Goal: Task Accomplishment & Management: Manage account settings

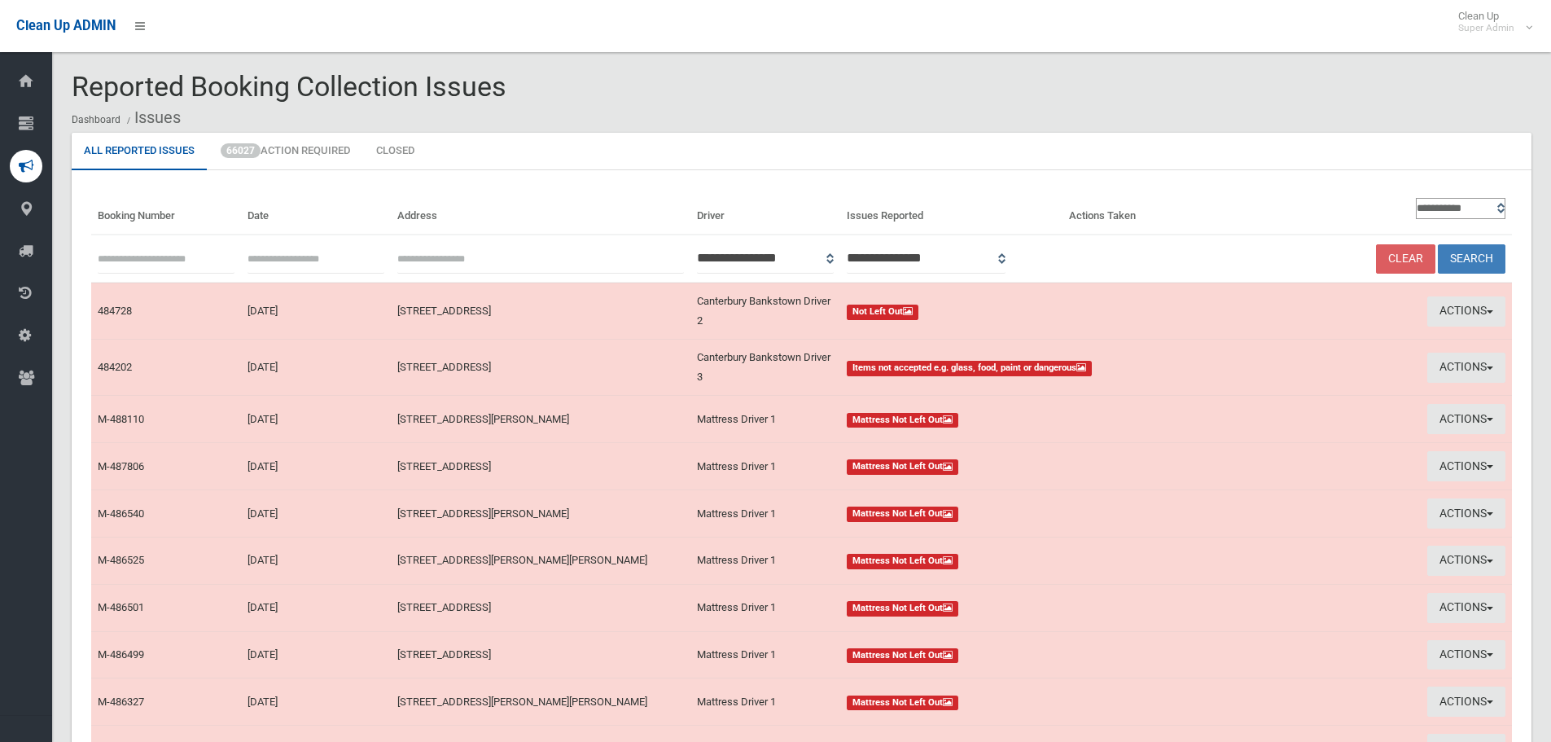
scroll to position [183, 0]
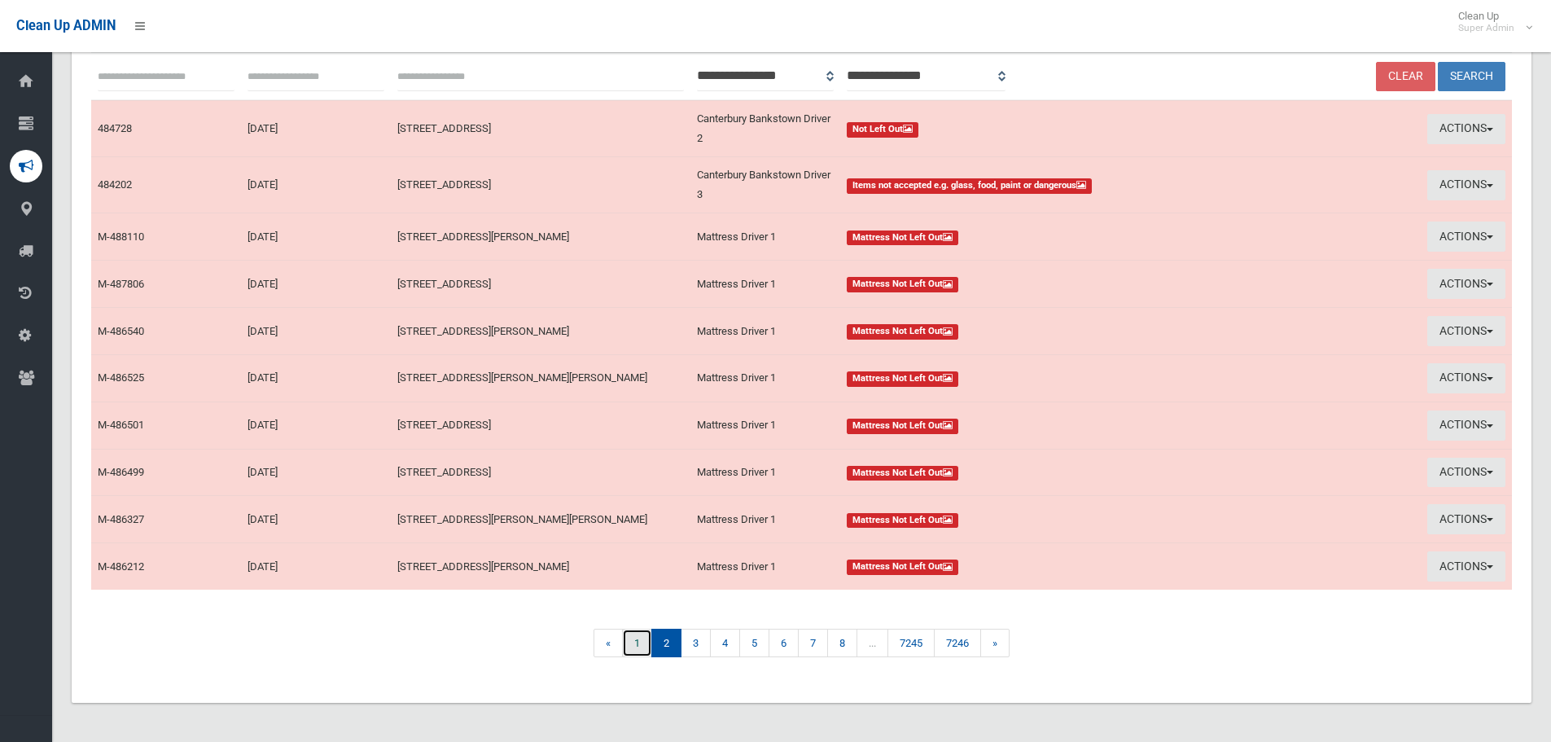
click at [638, 642] on link "1" at bounding box center [637, 642] width 30 height 28
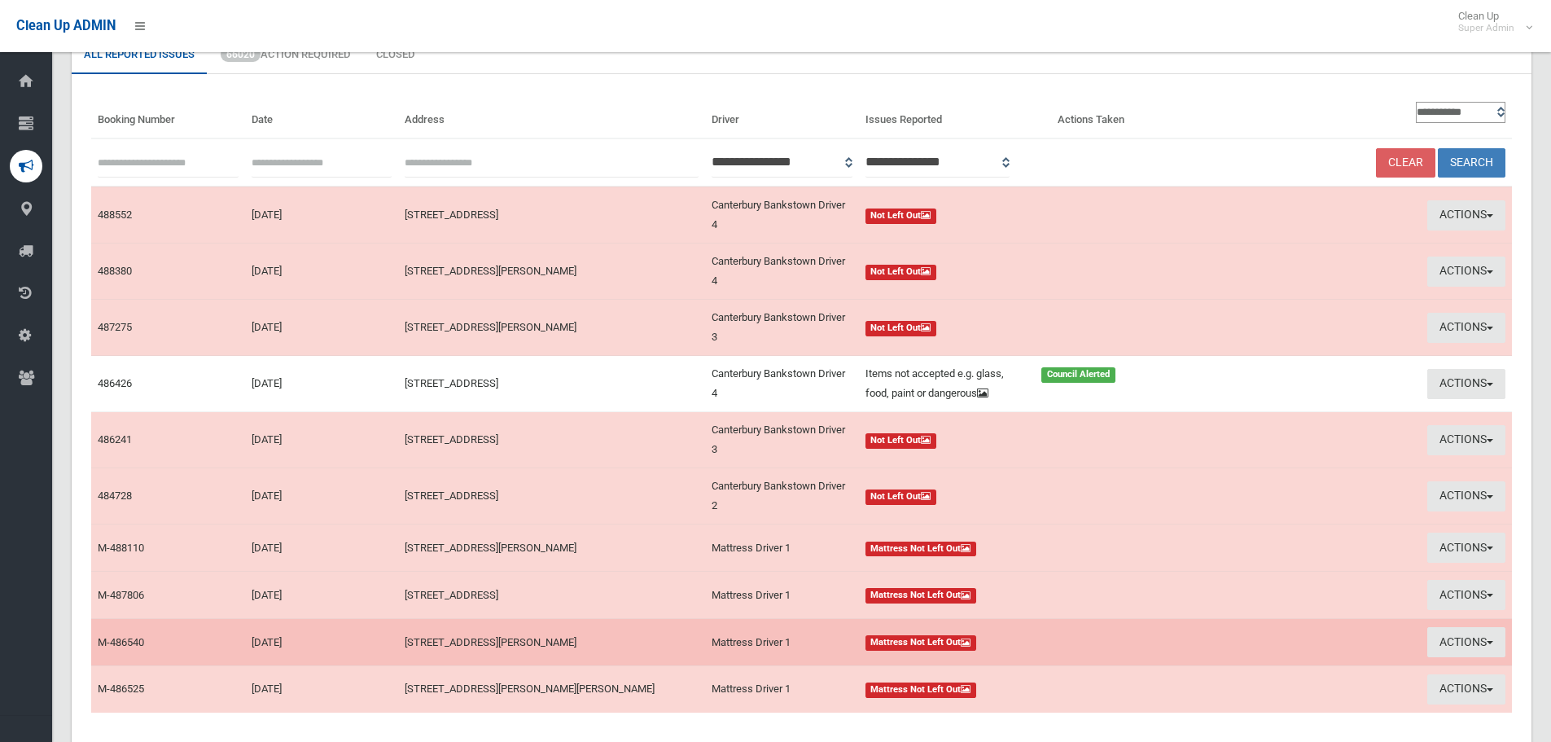
scroll to position [220, 0]
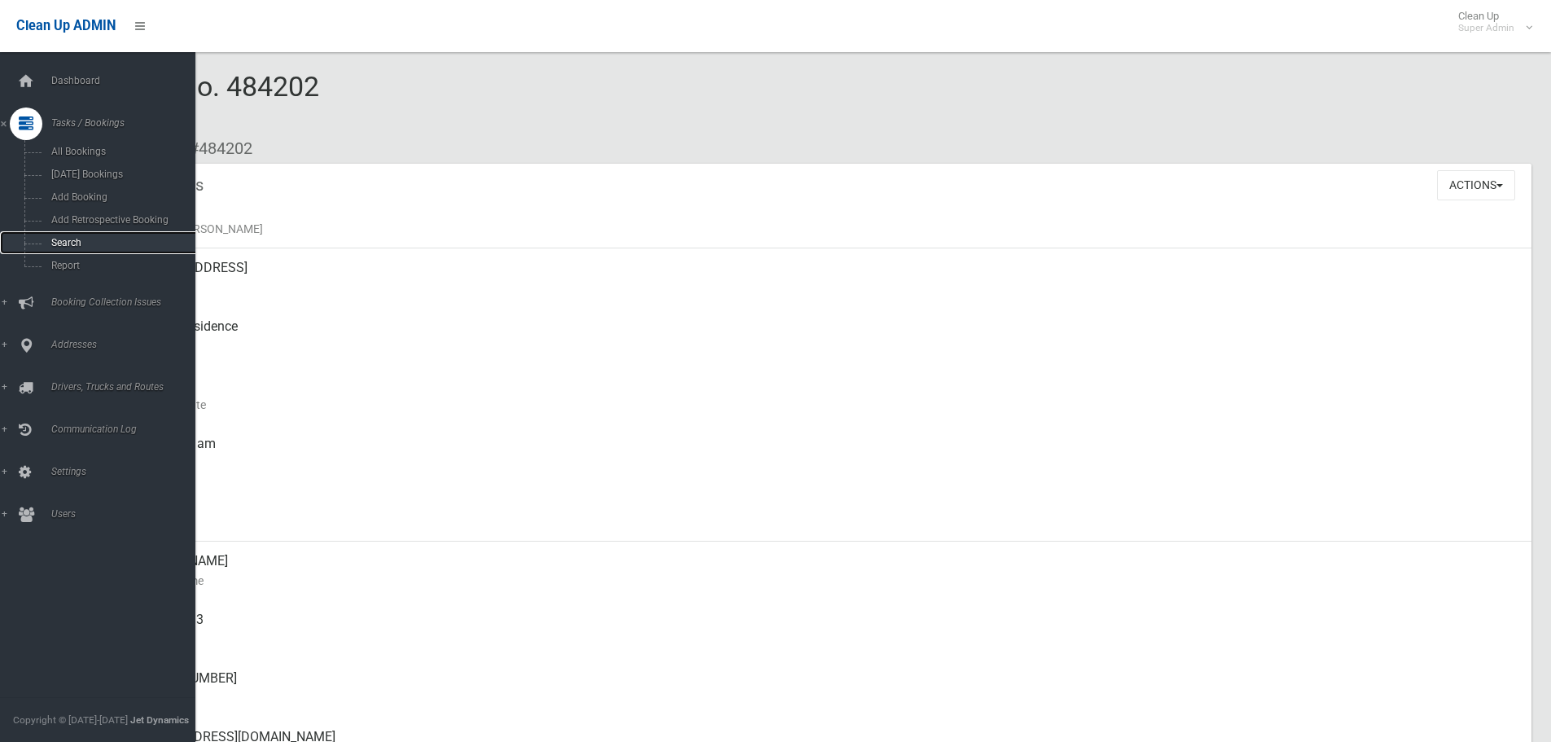
click at [82, 234] on link "Search" at bounding box center [104, 242] width 208 height 23
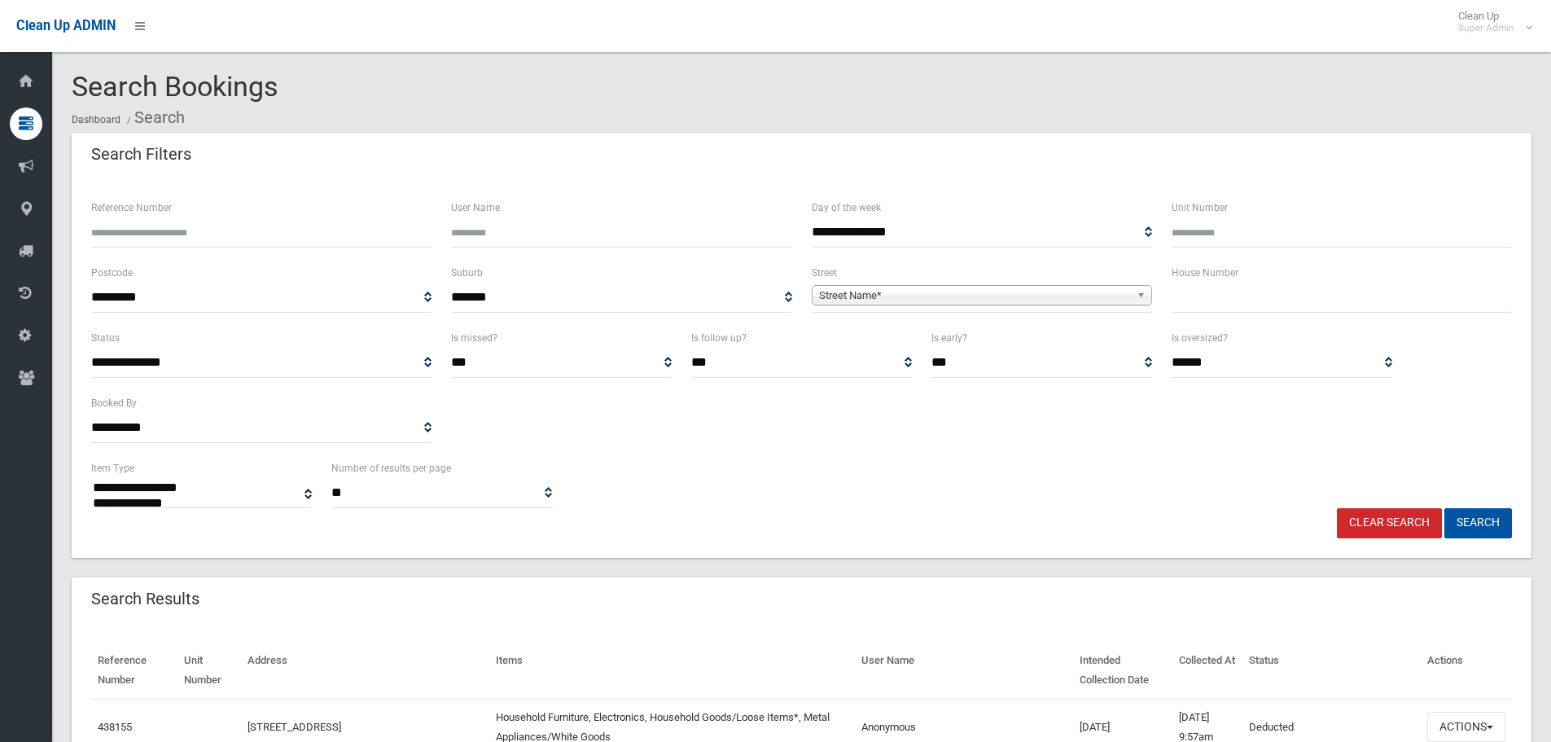
select select
click at [265, 232] on input "Reference Number" at bounding box center [261, 232] width 340 height 30
click at [1274, 284] on input "text" at bounding box center [1341, 297] width 340 height 30
type input "**"
click at [1057, 286] on span "Street Name*" at bounding box center [974, 296] width 311 height 20
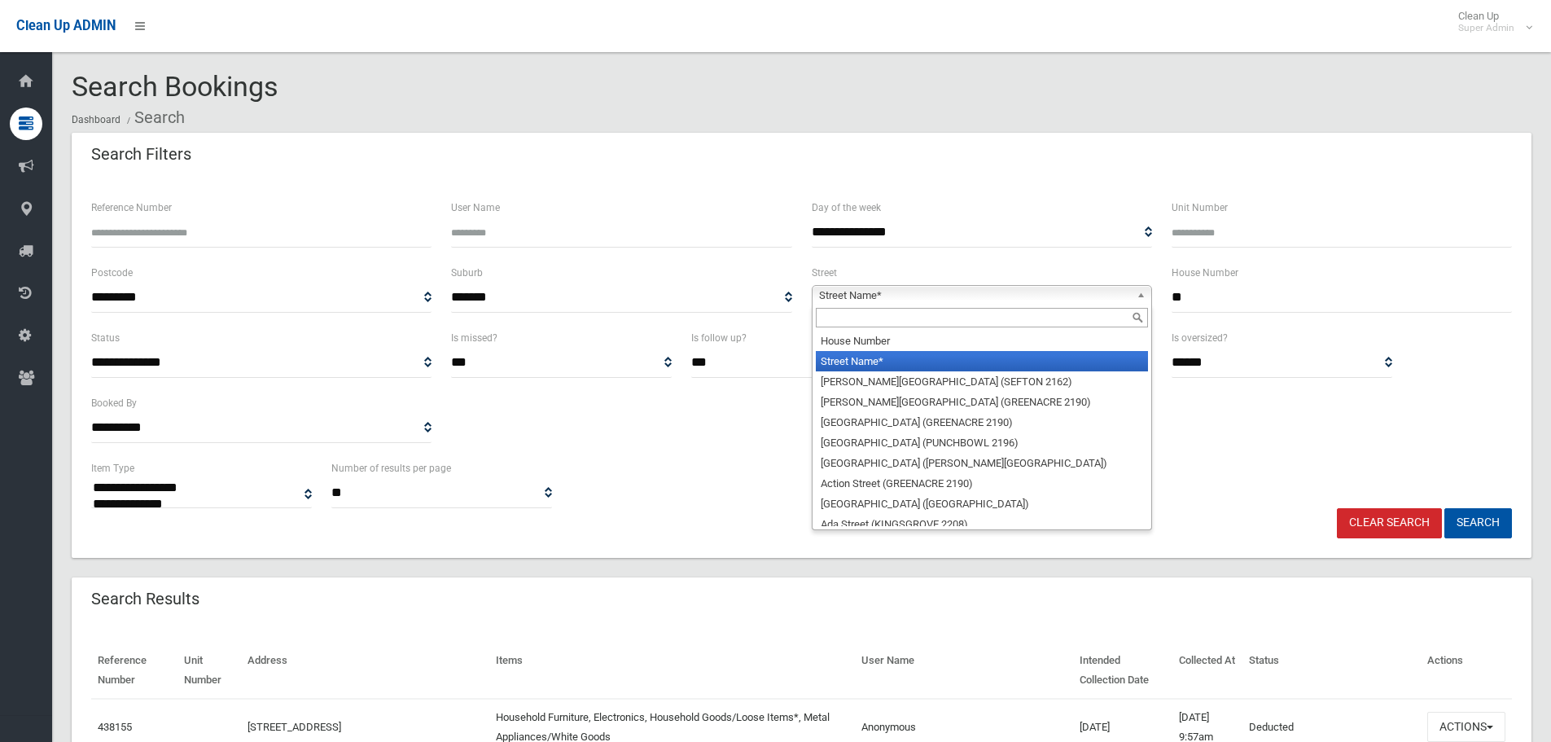
click at [961, 330] on div at bounding box center [981, 317] width 339 height 26
click at [957, 319] on input "text" at bounding box center [982, 318] width 332 height 20
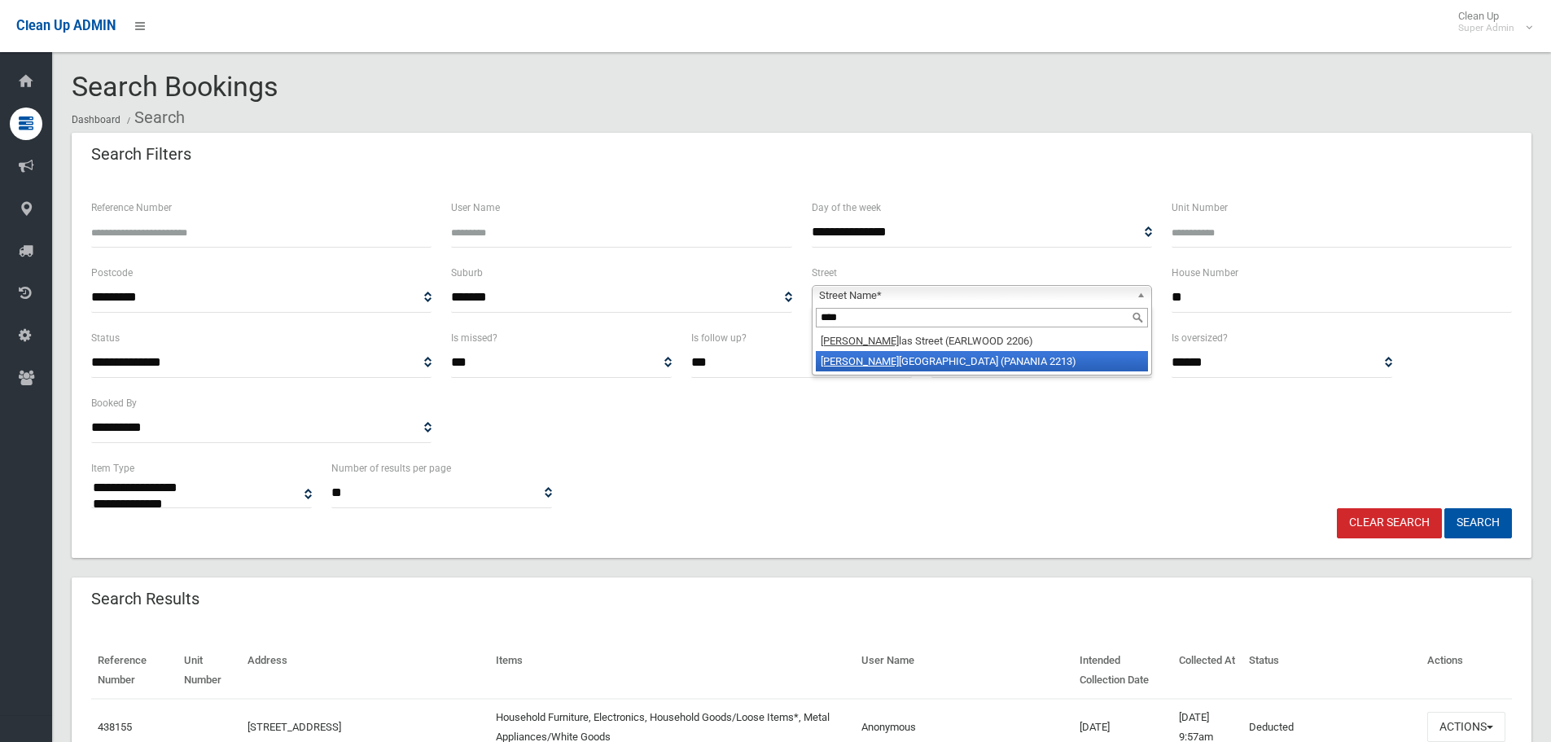
type input "****"
click at [973, 360] on li "Doug las Street (PANANIA 2213)" at bounding box center [982, 361] width 332 height 20
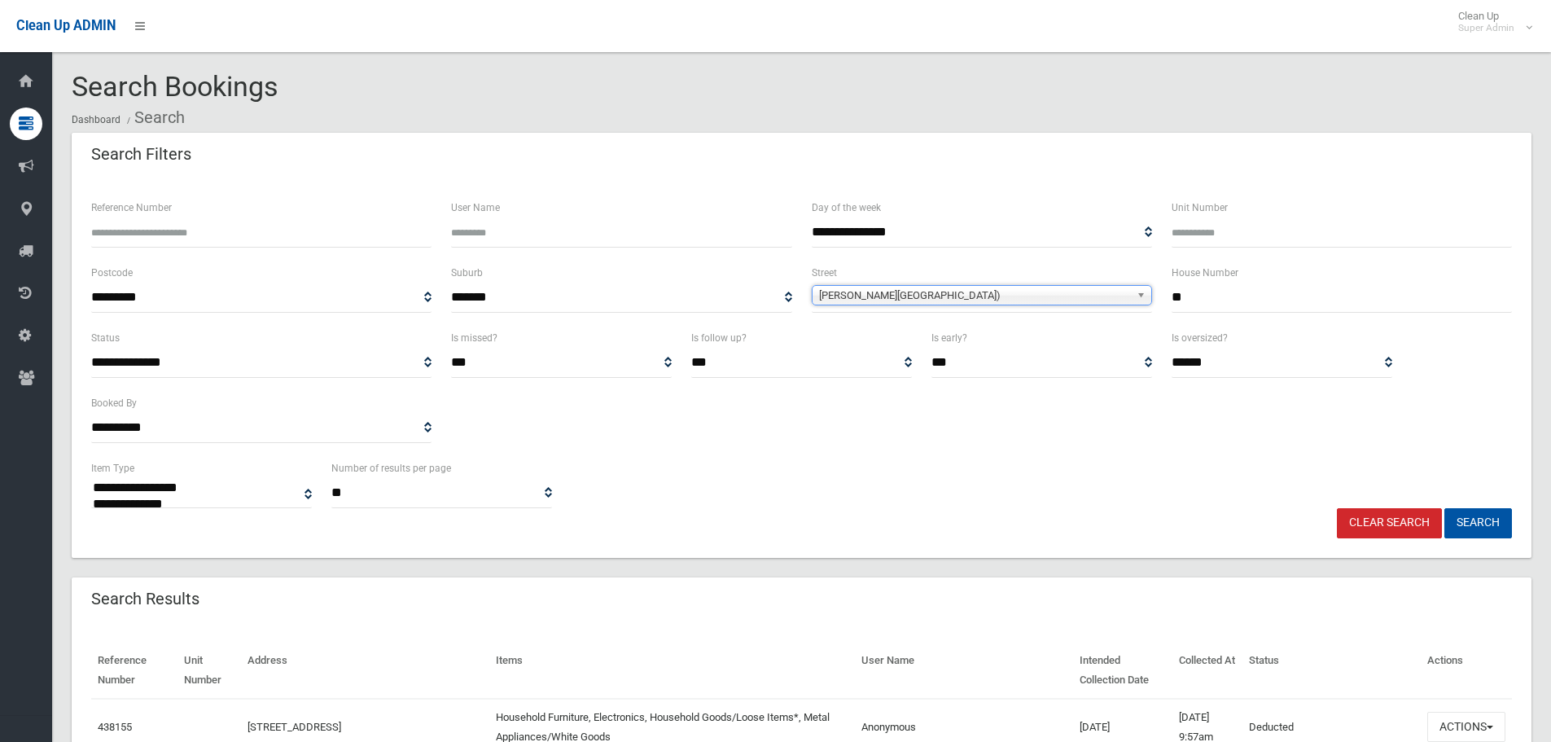
click at [1444, 508] on button "Search" at bounding box center [1478, 523] width 68 height 30
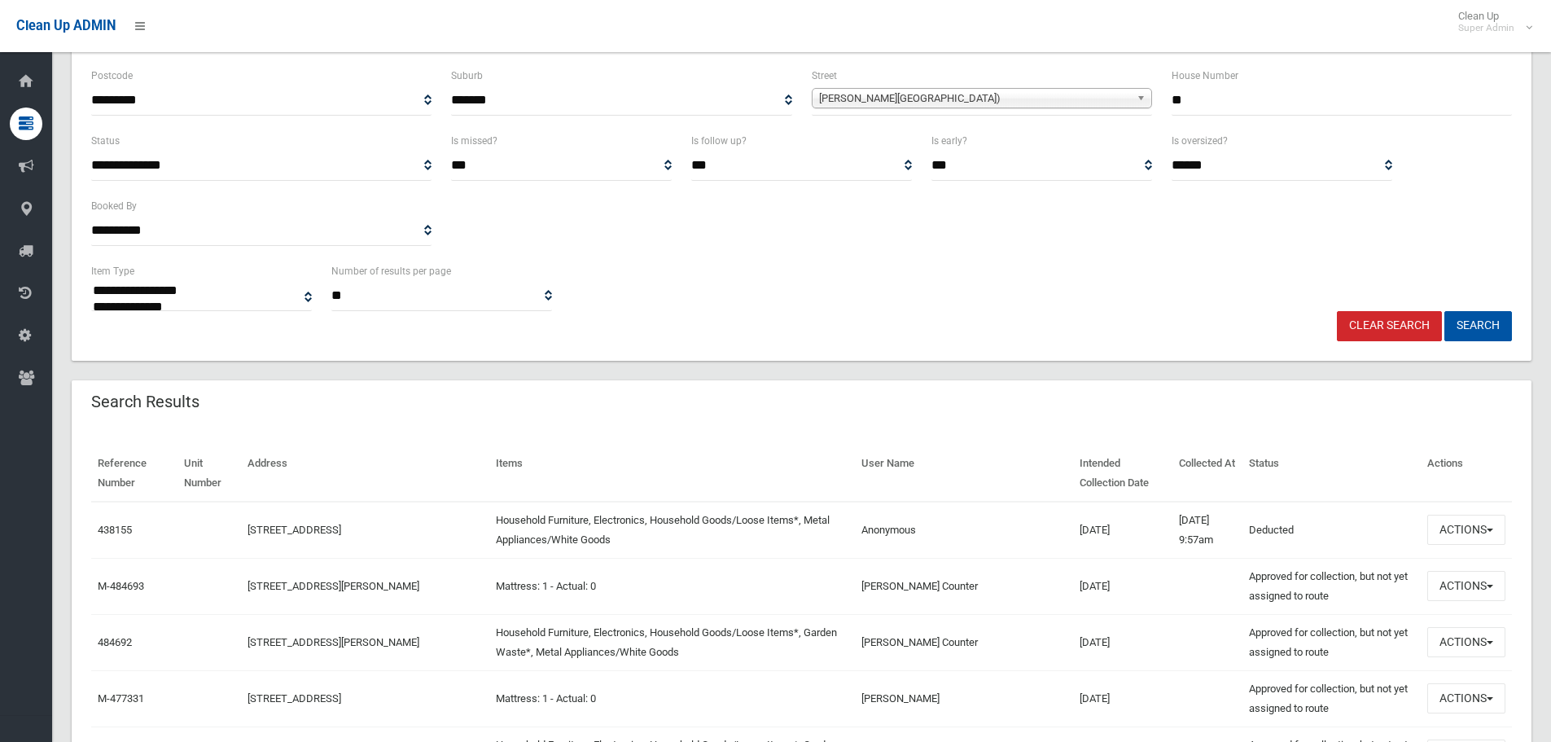
scroll to position [323, 0]
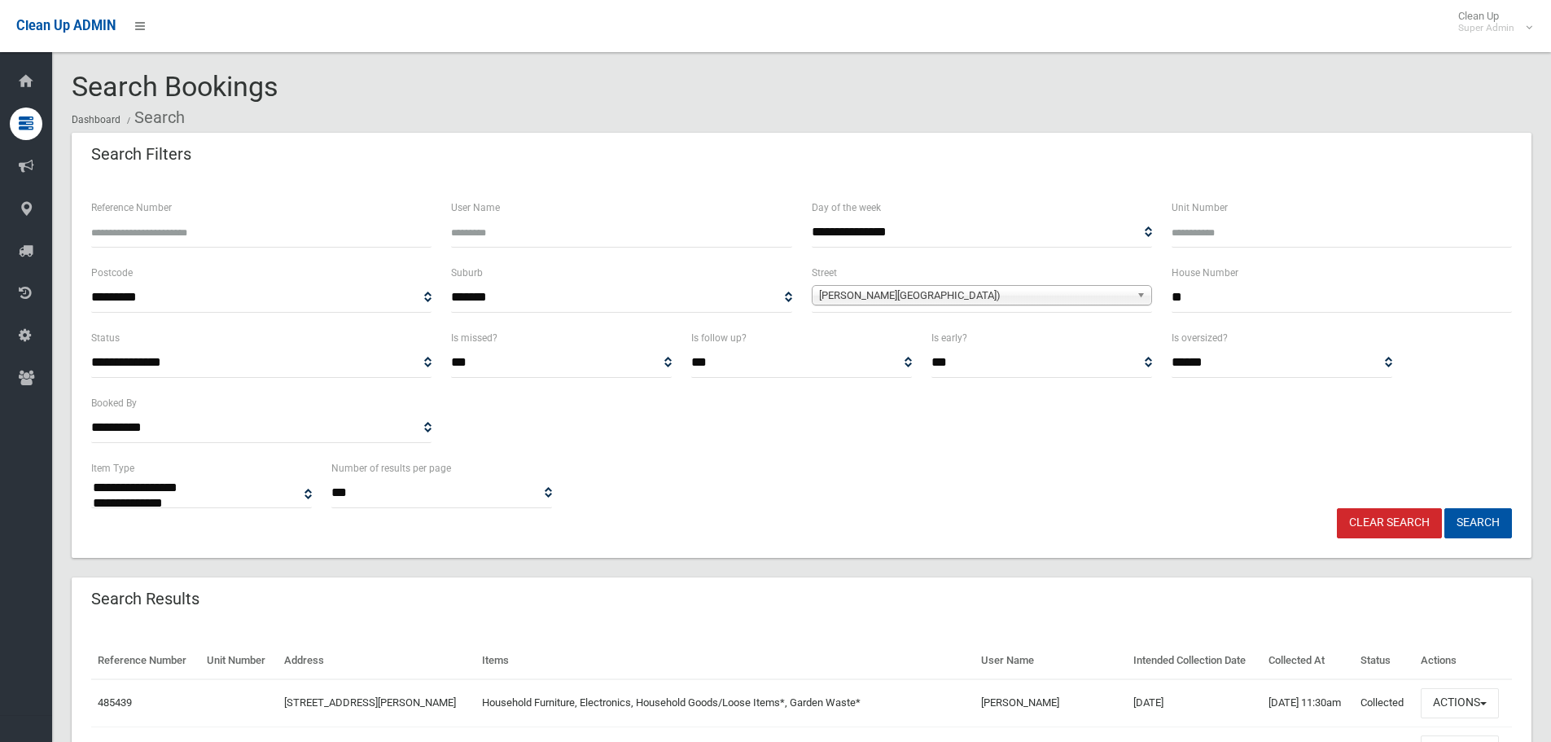
select select
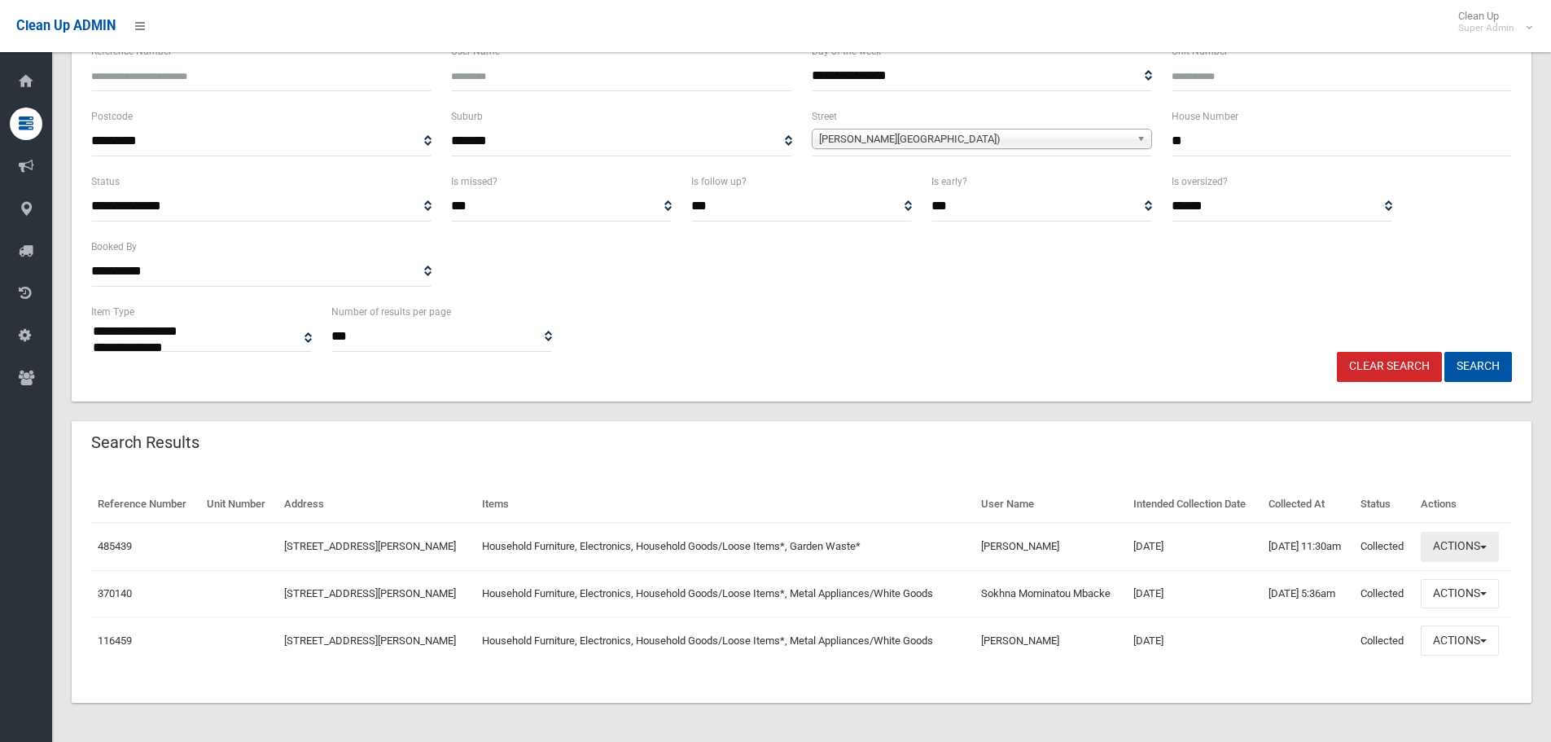
click at [1476, 543] on button "Actions" at bounding box center [1459, 547] width 78 height 30
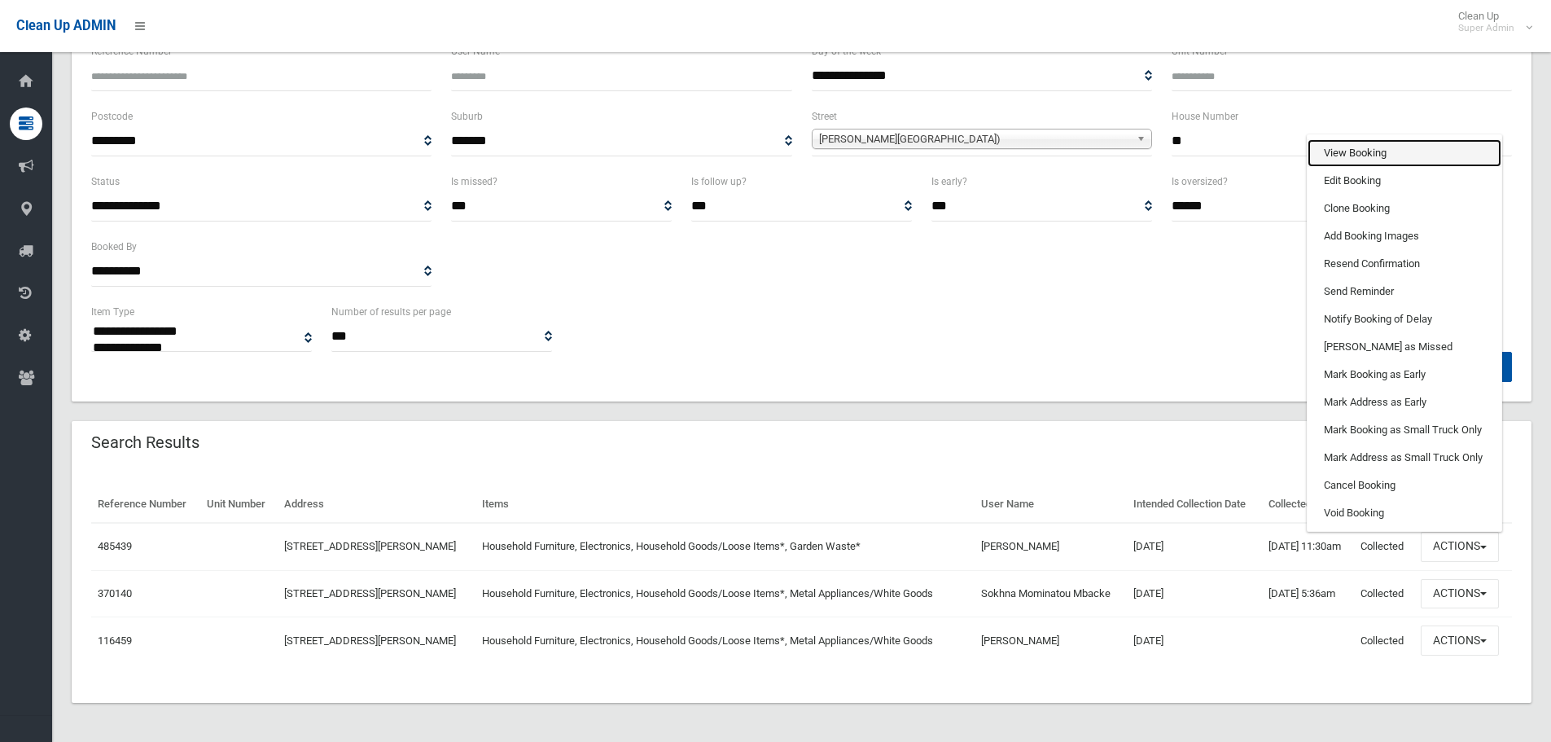
click at [1384, 159] on link "View Booking" at bounding box center [1404, 153] width 194 height 28
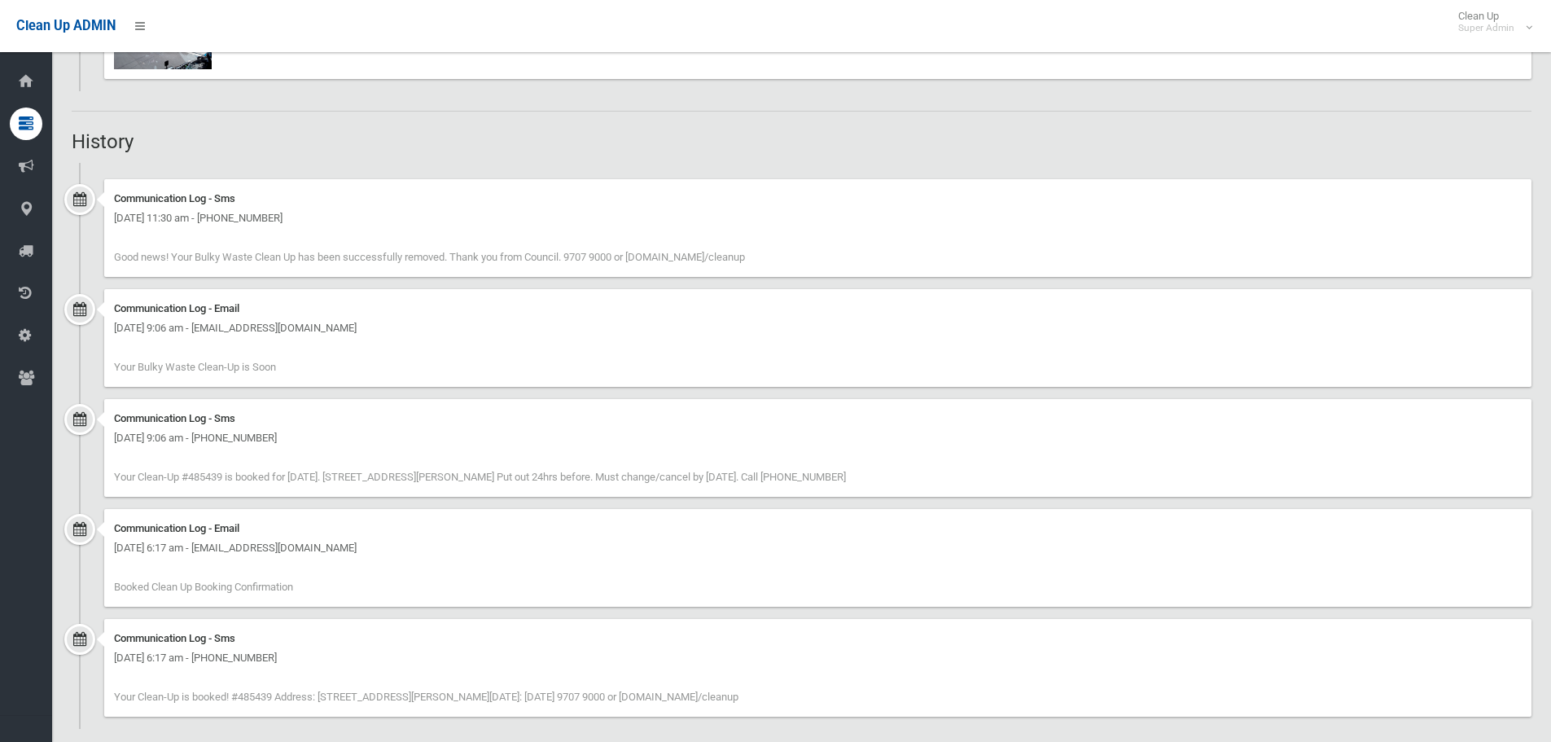
scroll to position [884, 0]
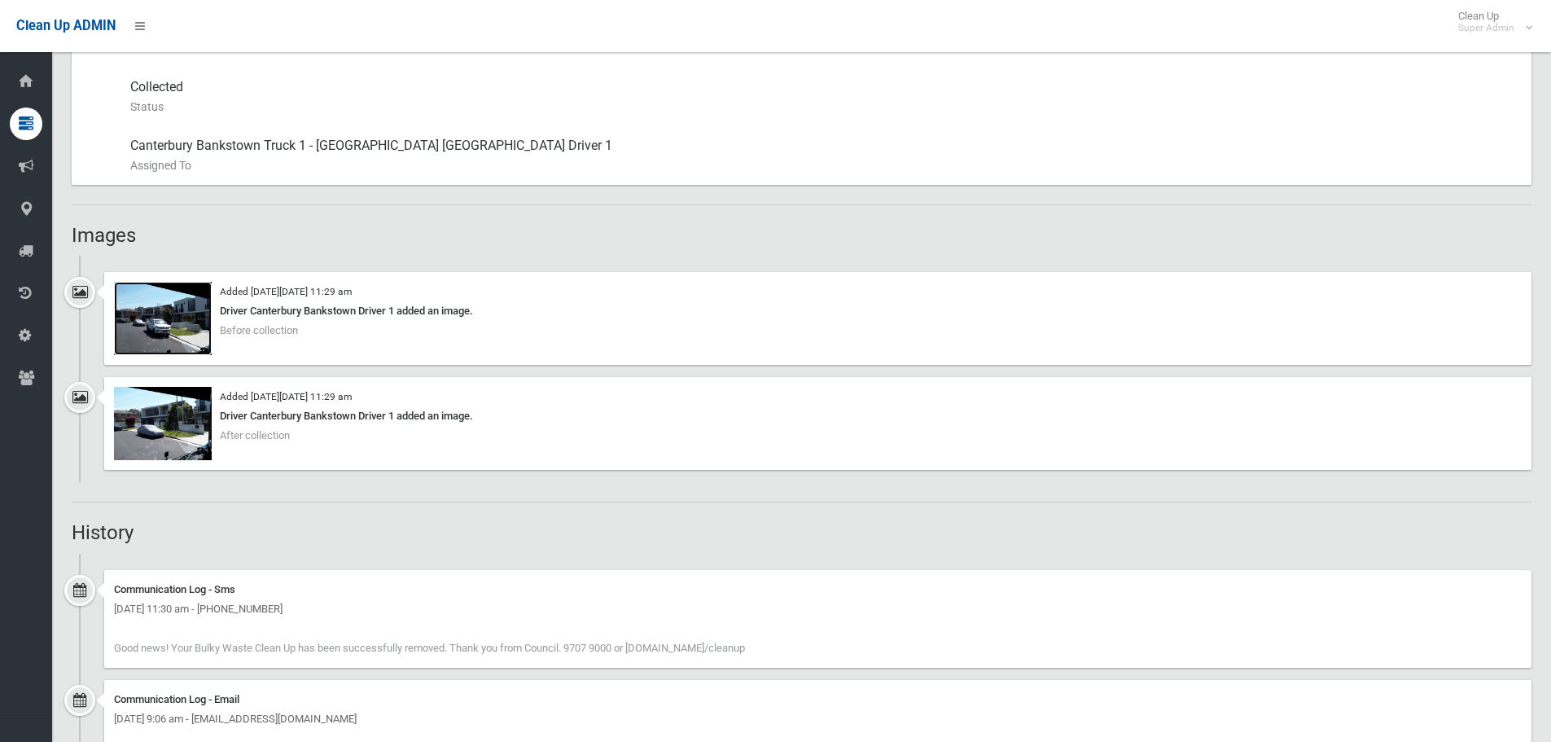
click at [159, 302] on img at bounding box center [163, 318] width 98 height 73
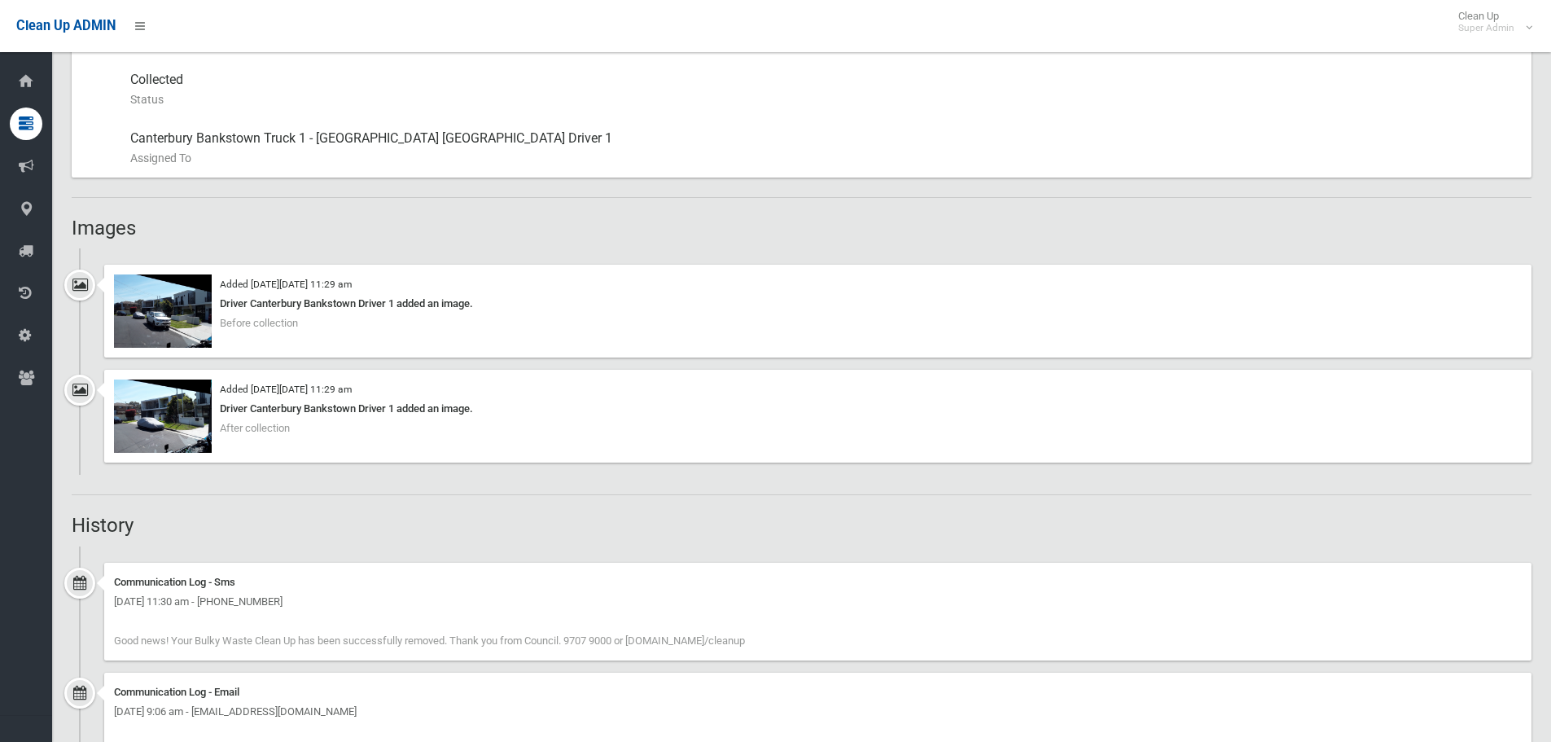
scroll to position [1058, 0]
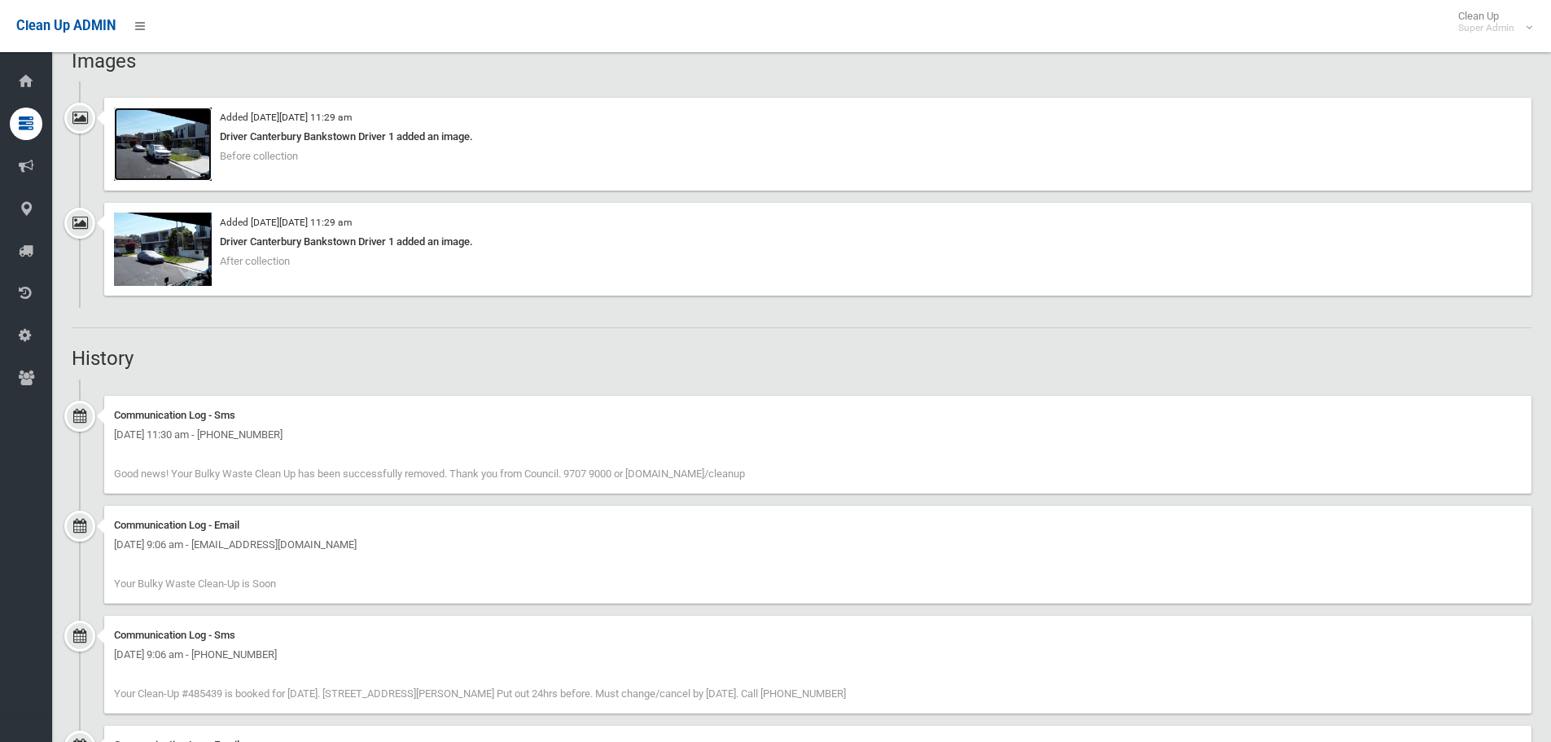
click at [196, 173] on img at bounding box center [163, 143] width 98 height 73
click at [158, 277] on img at bounding box center [163, 248] width 98 height 73
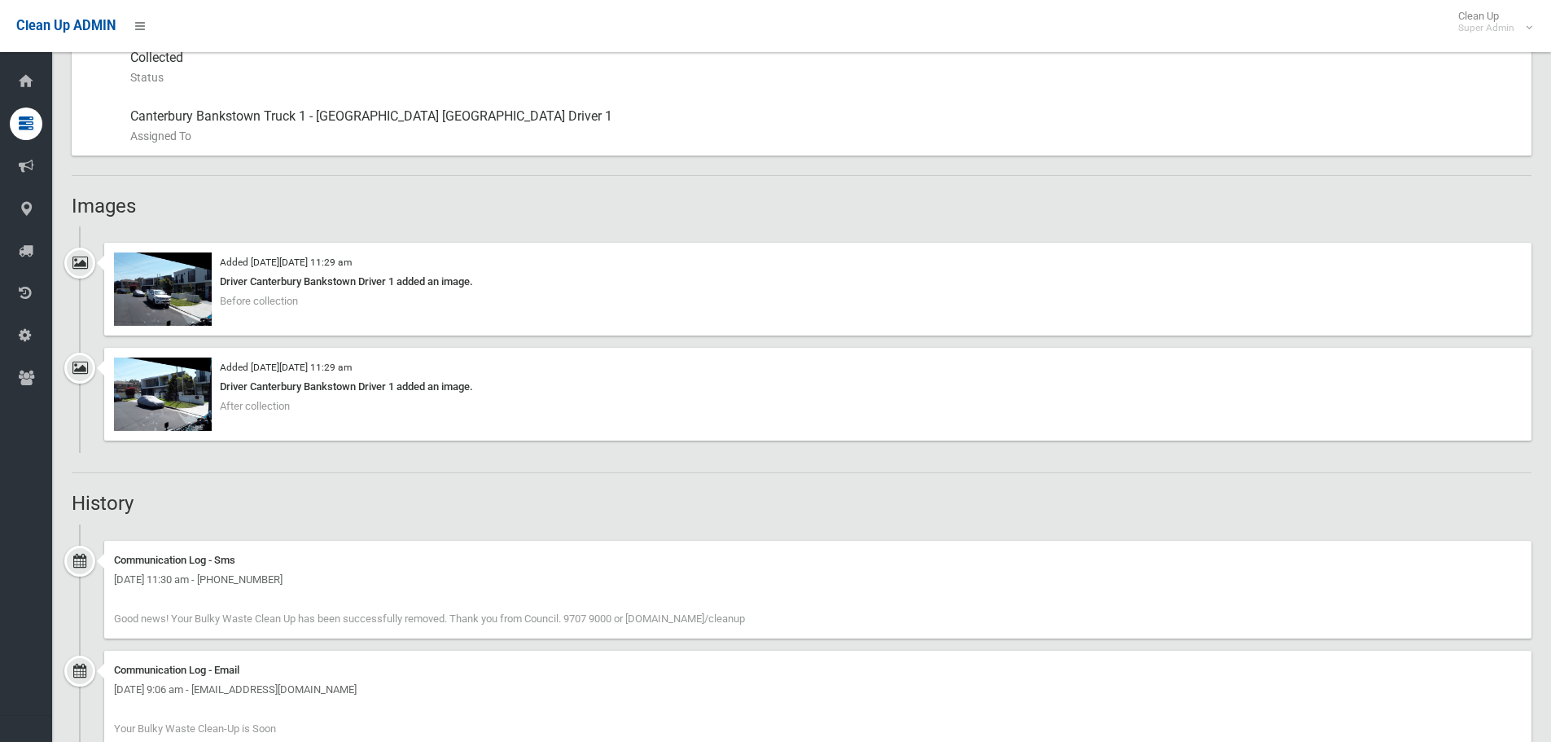
scroll to position [895, 0]
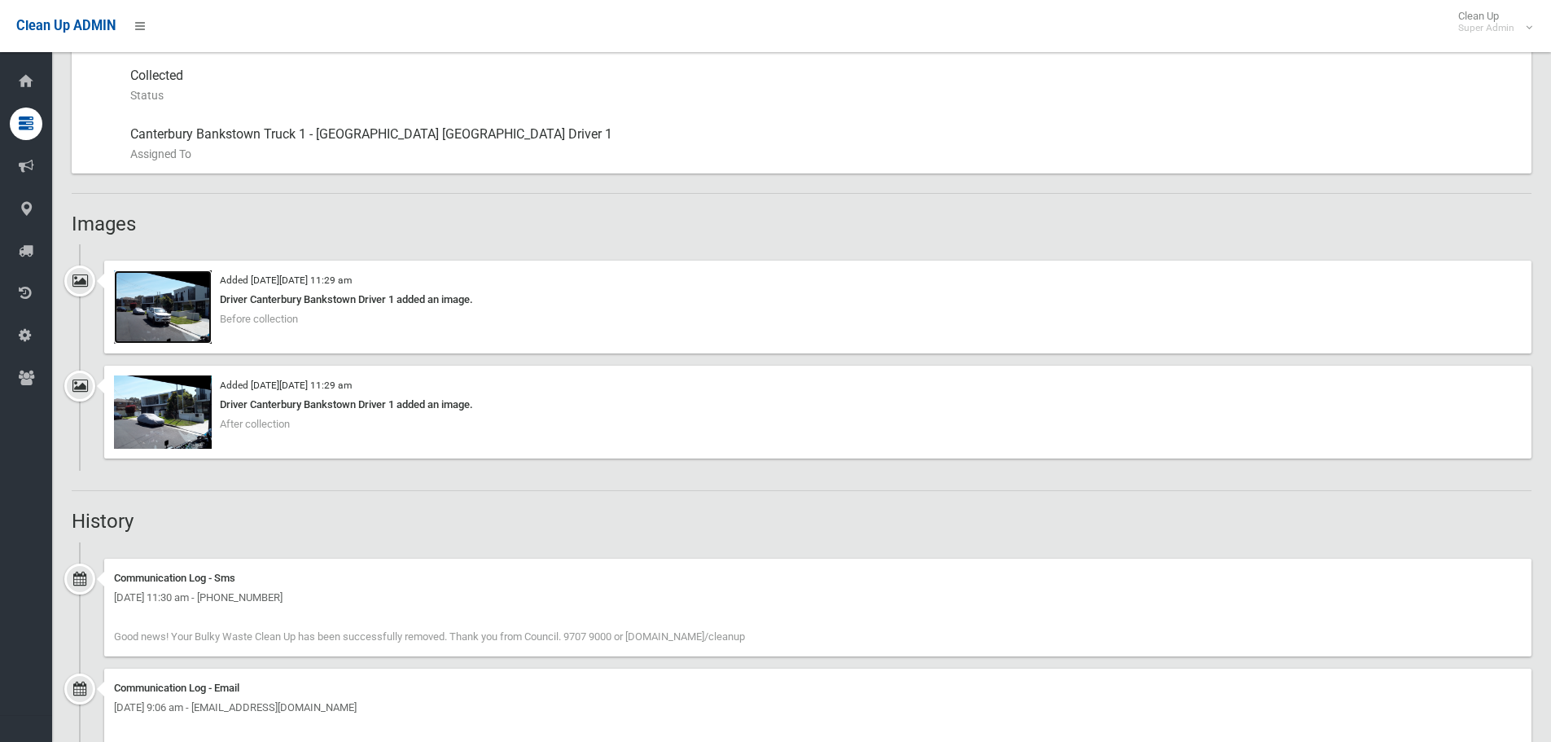
click at [182, 322] on img at bounding box center [163, 306] width 98 height 73
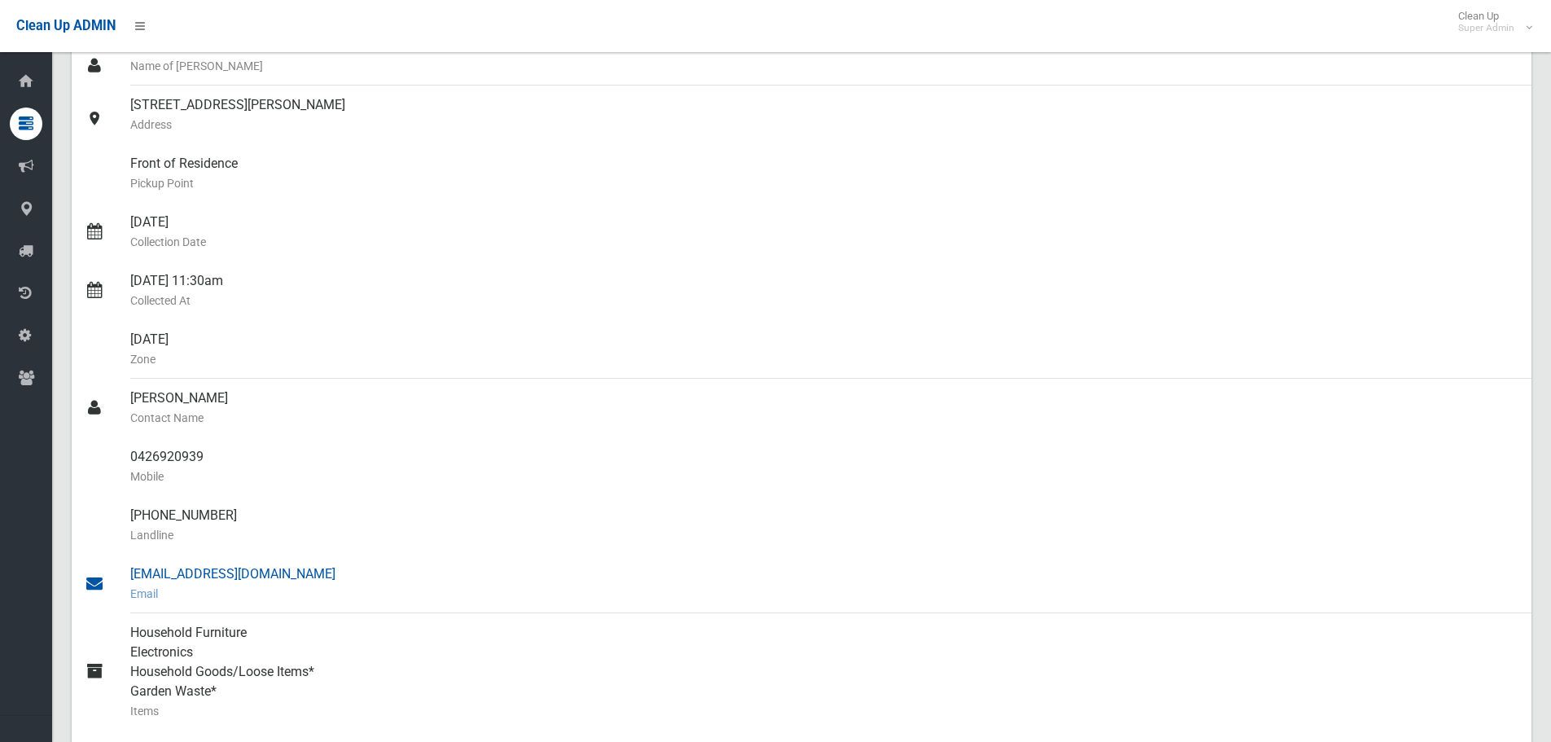
scroll to position [0, 0]
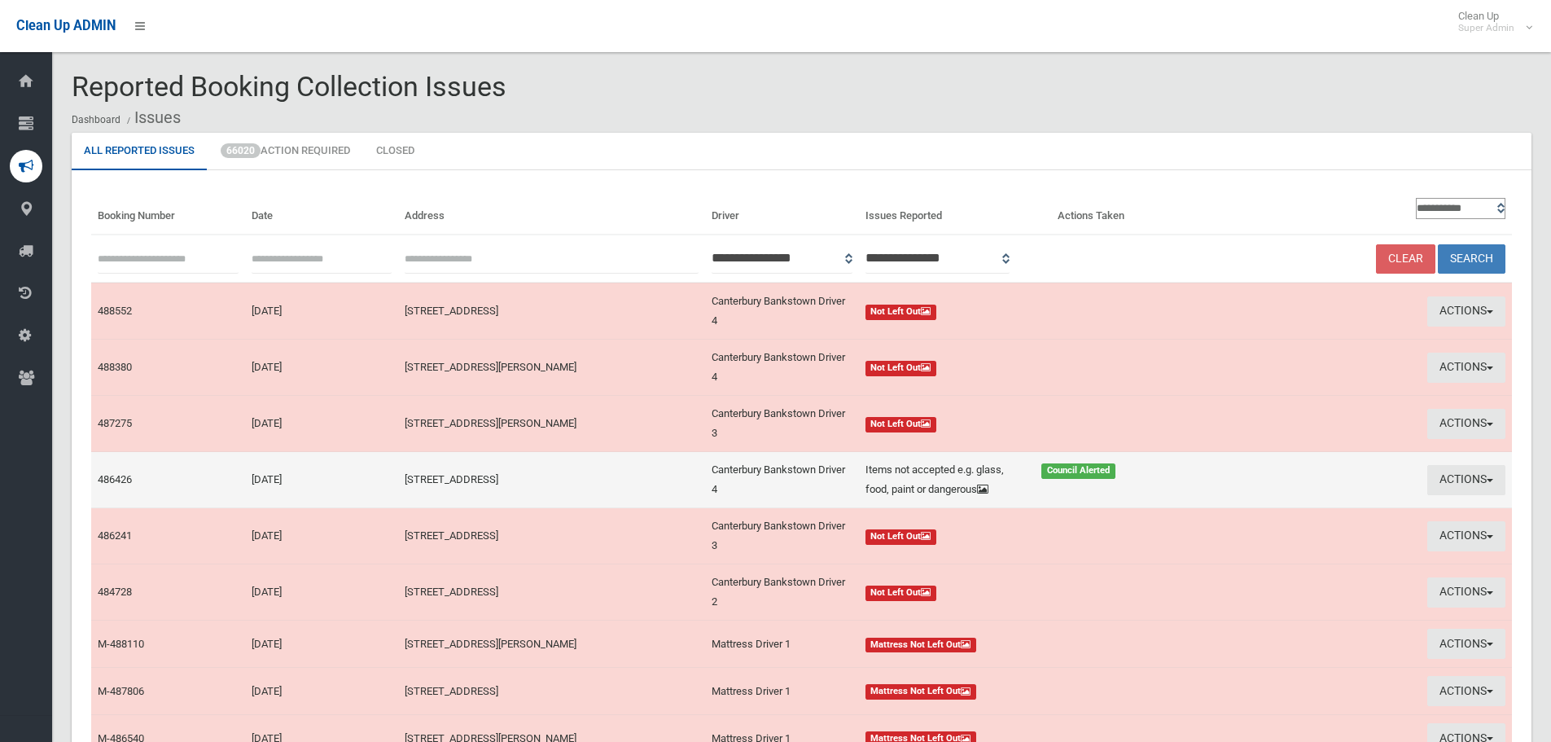
scroll to position [220, 0]
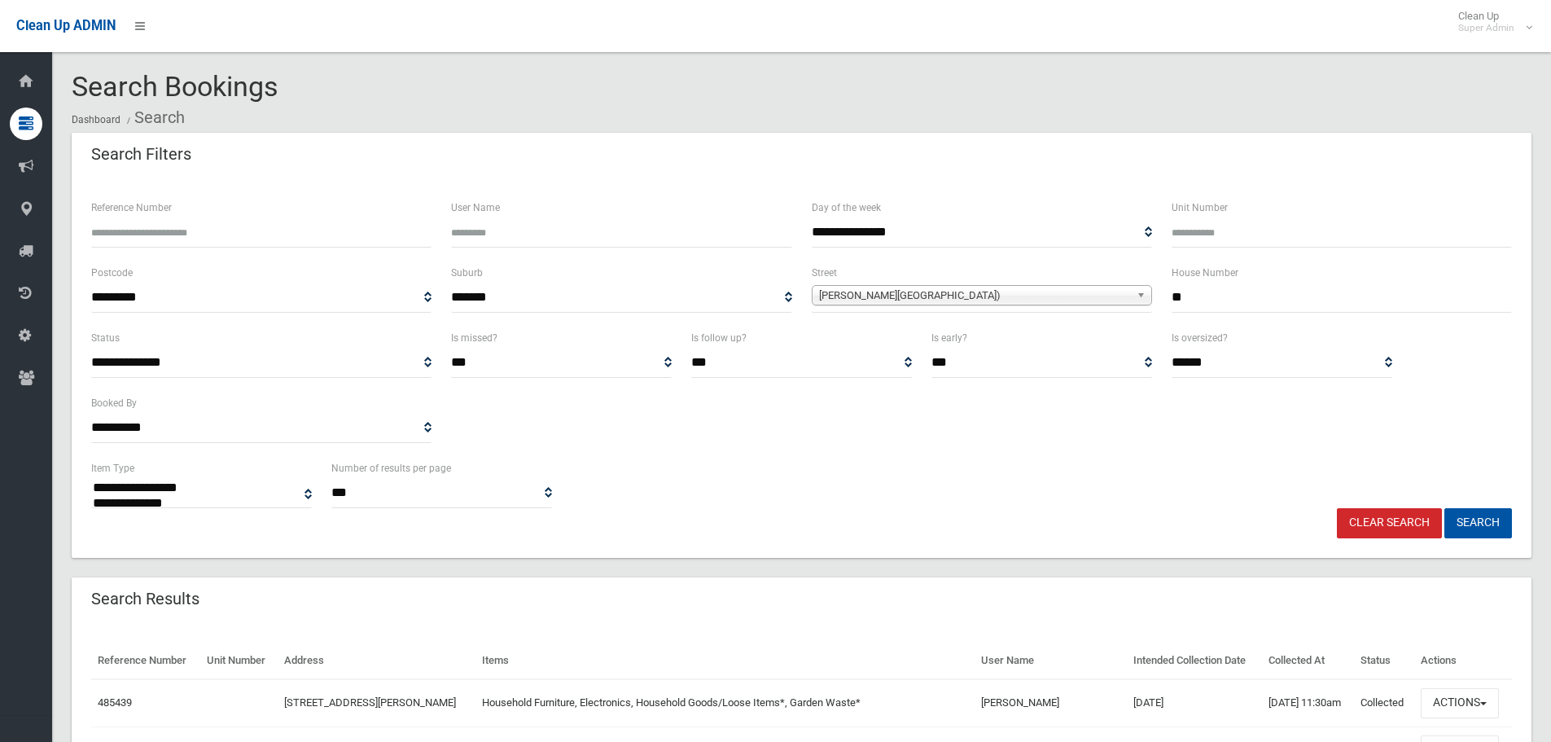
select select
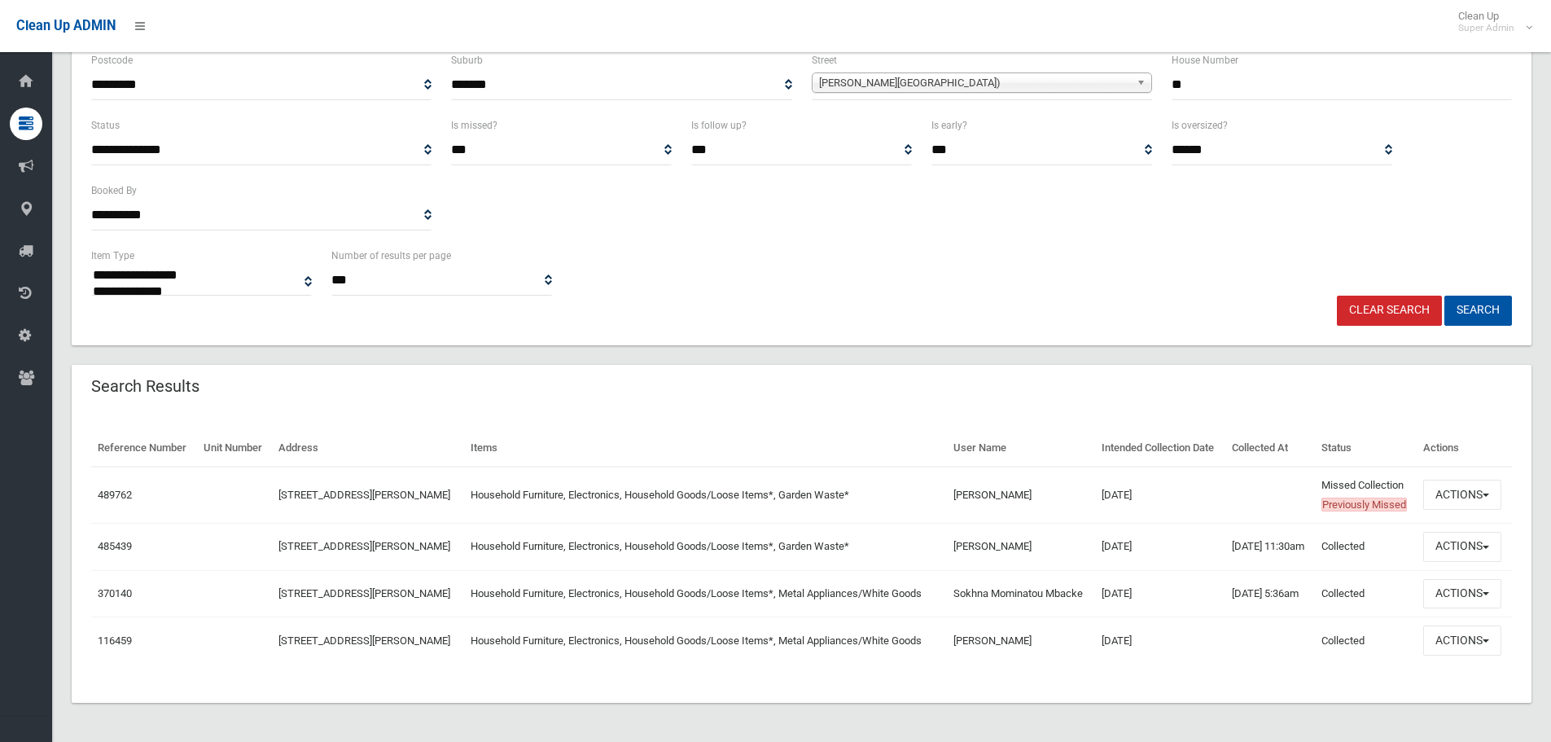
scroll to position [279, 0]
click at [1452, 479] on button "Actions" at bounding box center [1462, 494] width 78 height 30
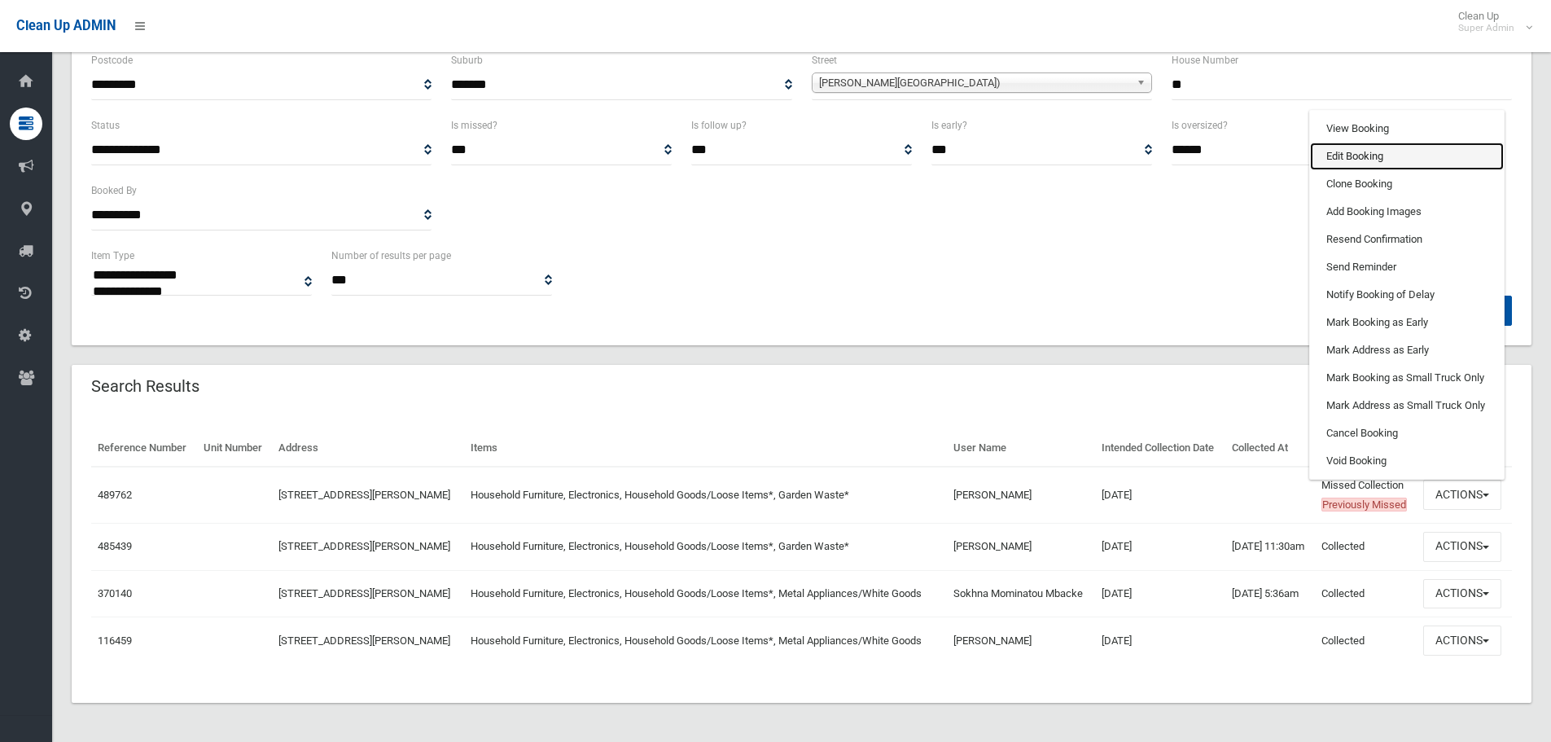
click at [1358, 142] on link "Edit Booking" at bounding box center [1407, 156] width 194 height 28
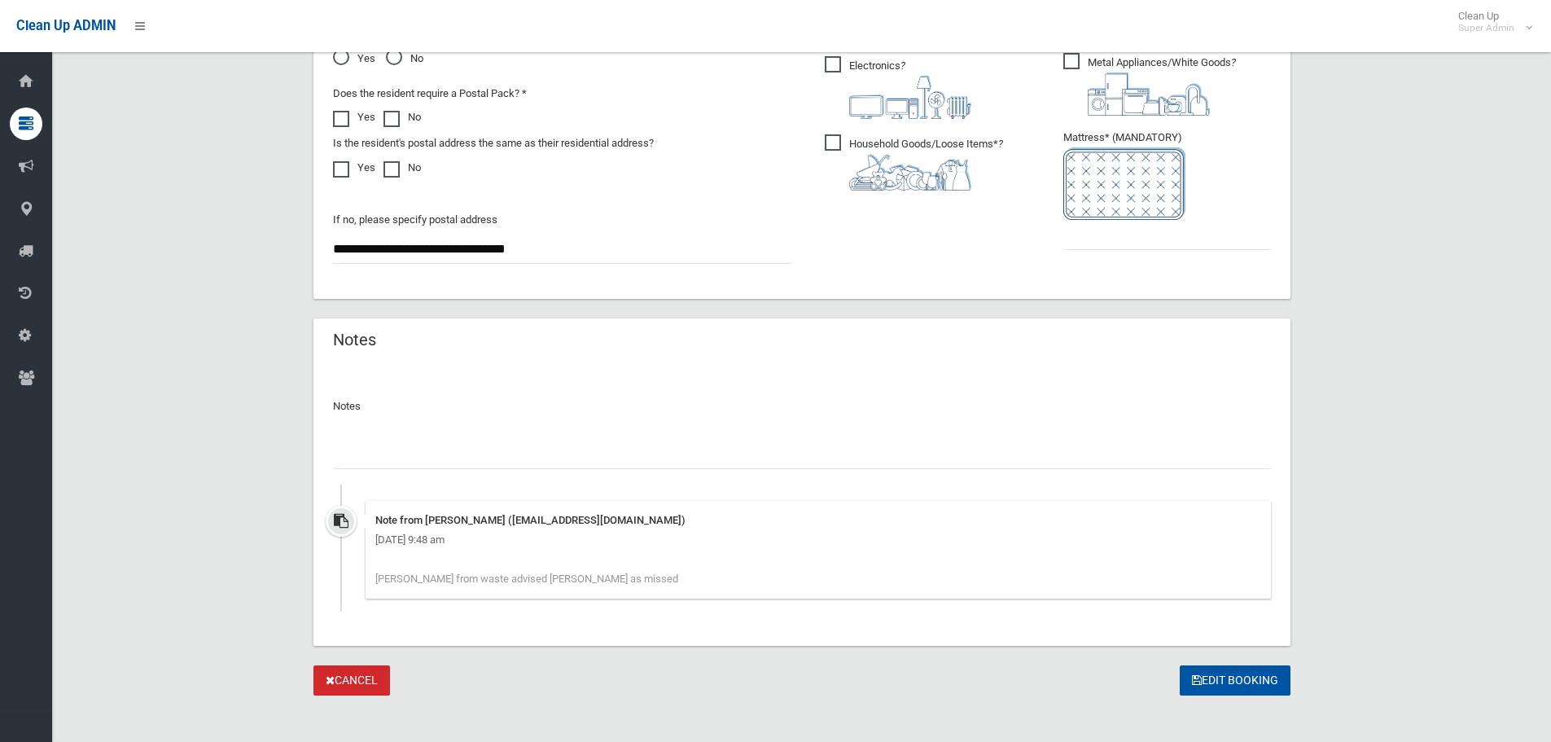
scroll to position [1011, 0]
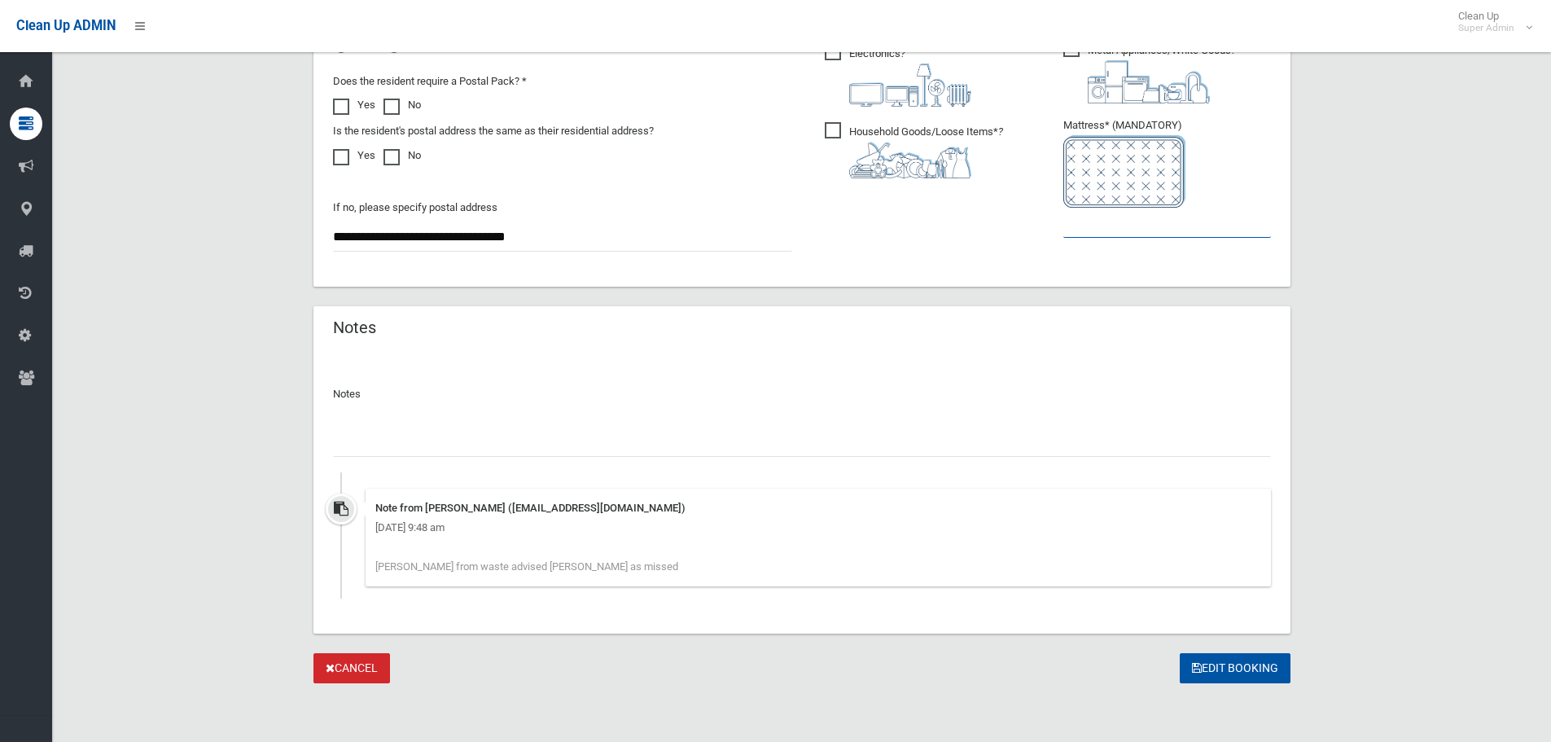
click at [1127, 231] on input "text" at bounding box center [1167, 223] width 208 height 30
type input "*"
click at [644, 432] on input "text" at bounding box center [802, 442] width 938 height 30
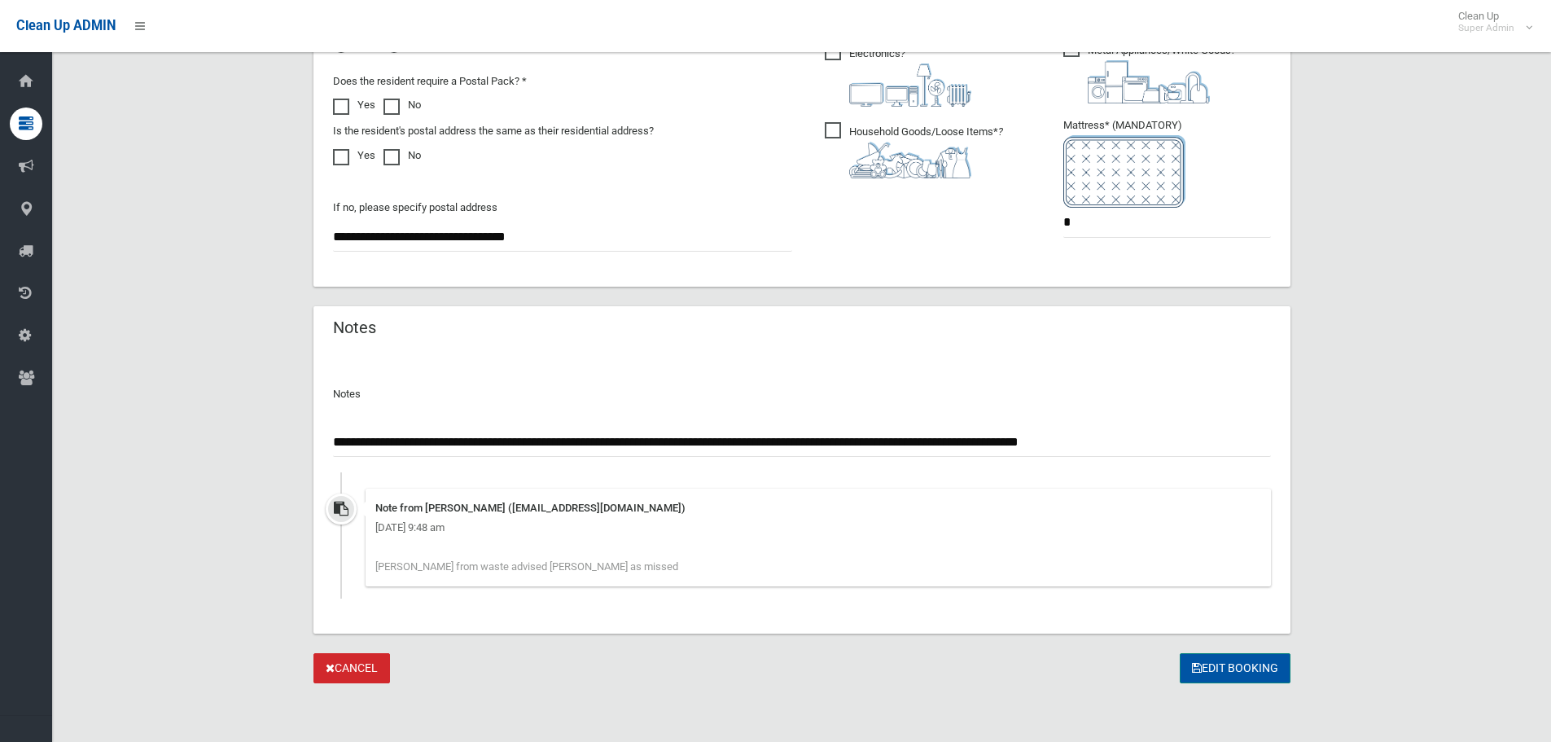
type input "**********"
click at [1245, 661] on button "Edit Booking" at bounding box center [1235, 668] width 111 height 30
